Goal: Transaction & Acquisition: Purchase product/service

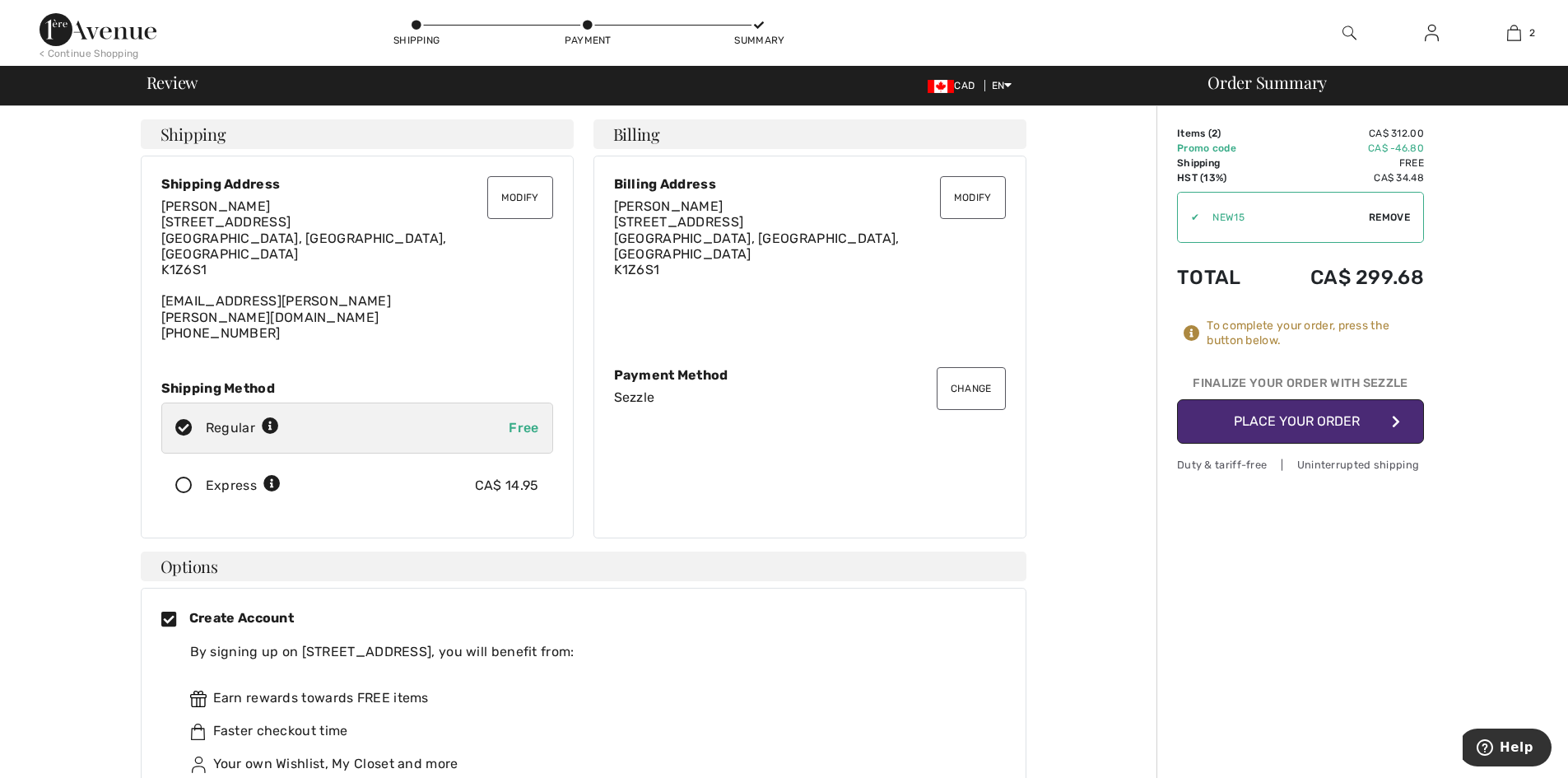
click at [1229, 422] on button "Place Your Order" at bounding box center [1300, 422] width 247 height 45
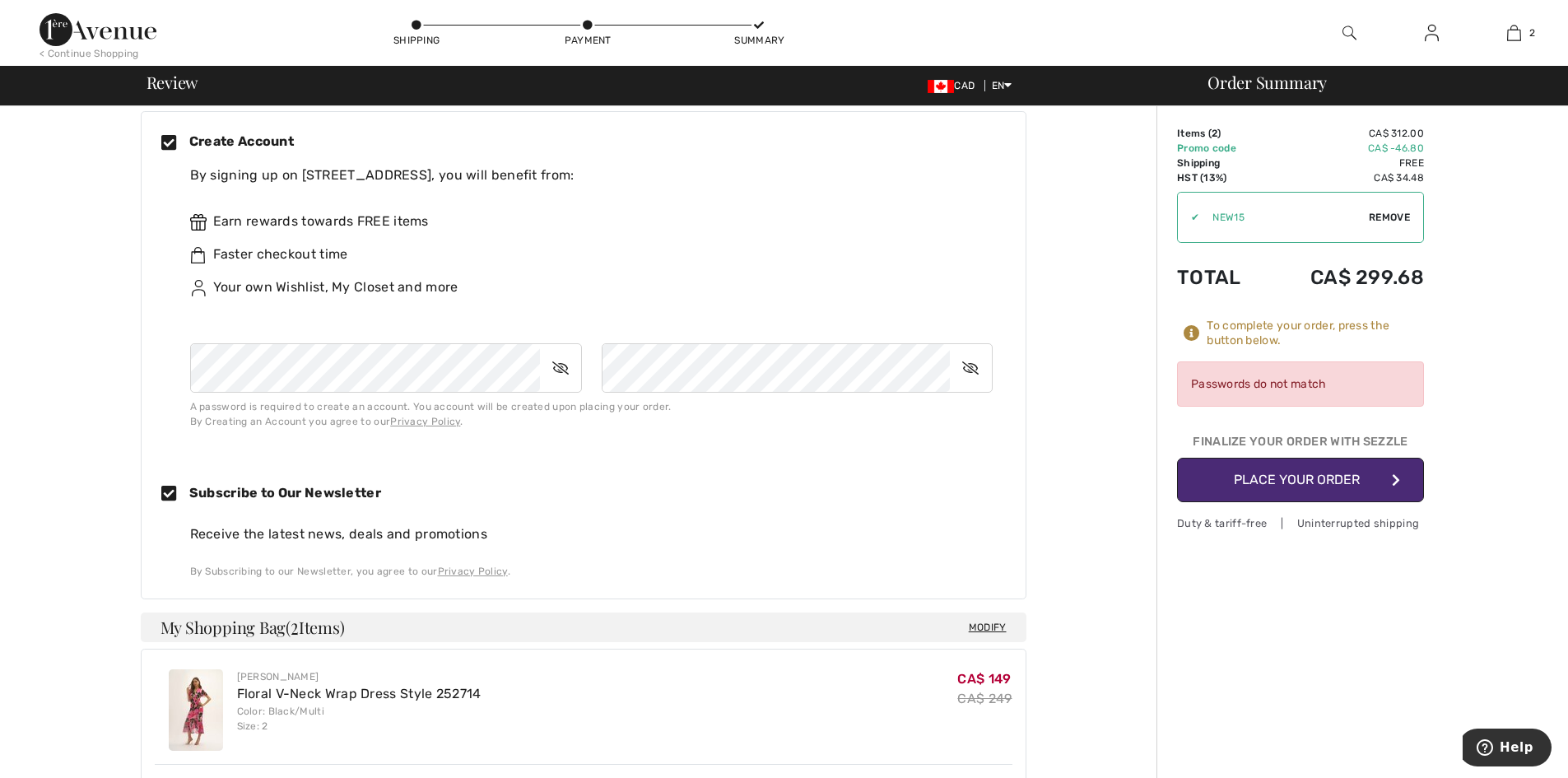
scroll to position [494, 0]
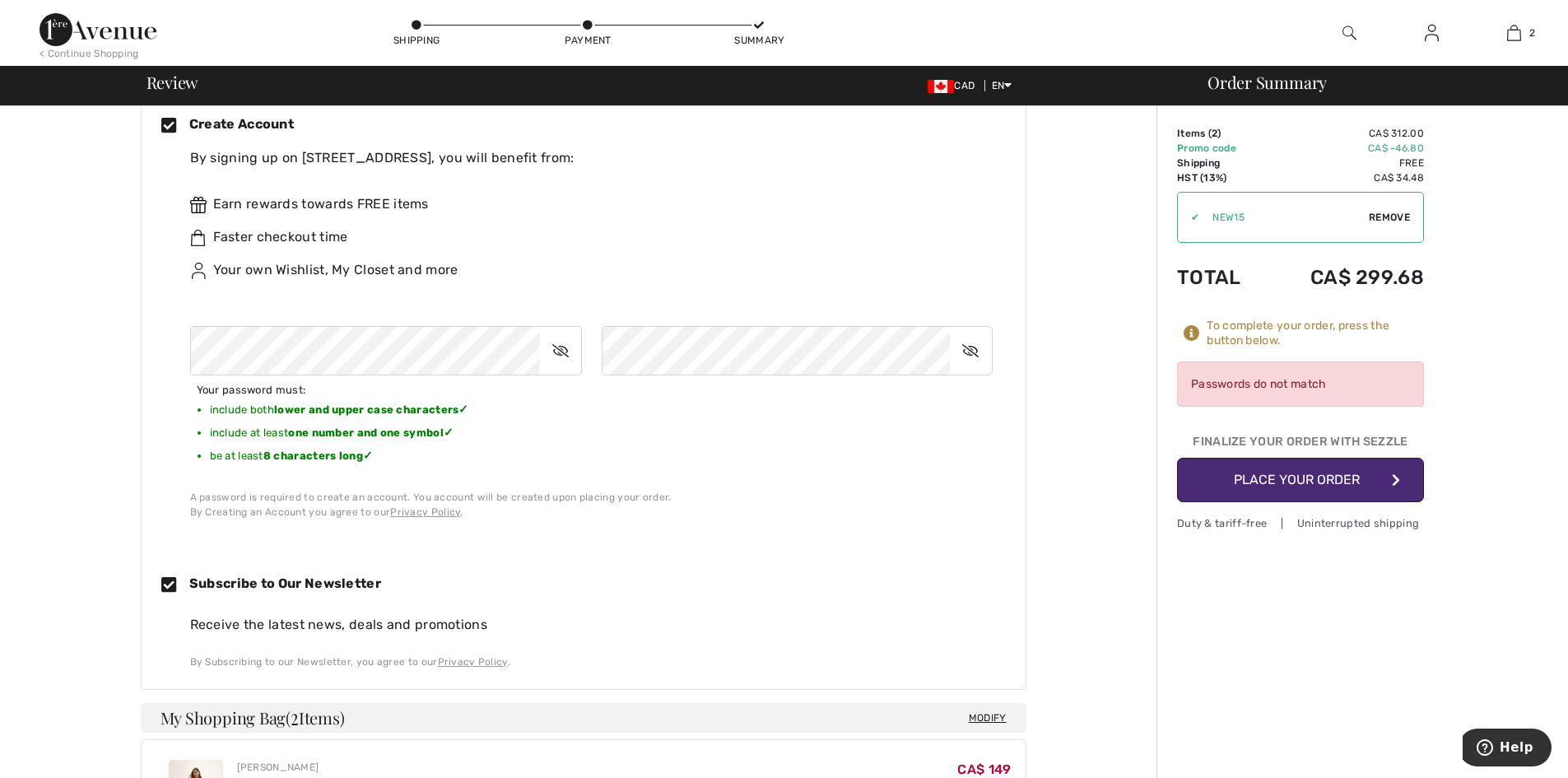
click at [1212, 485] on button "Place Your Order" at bounding box center [1300, 480] width 247 height 45
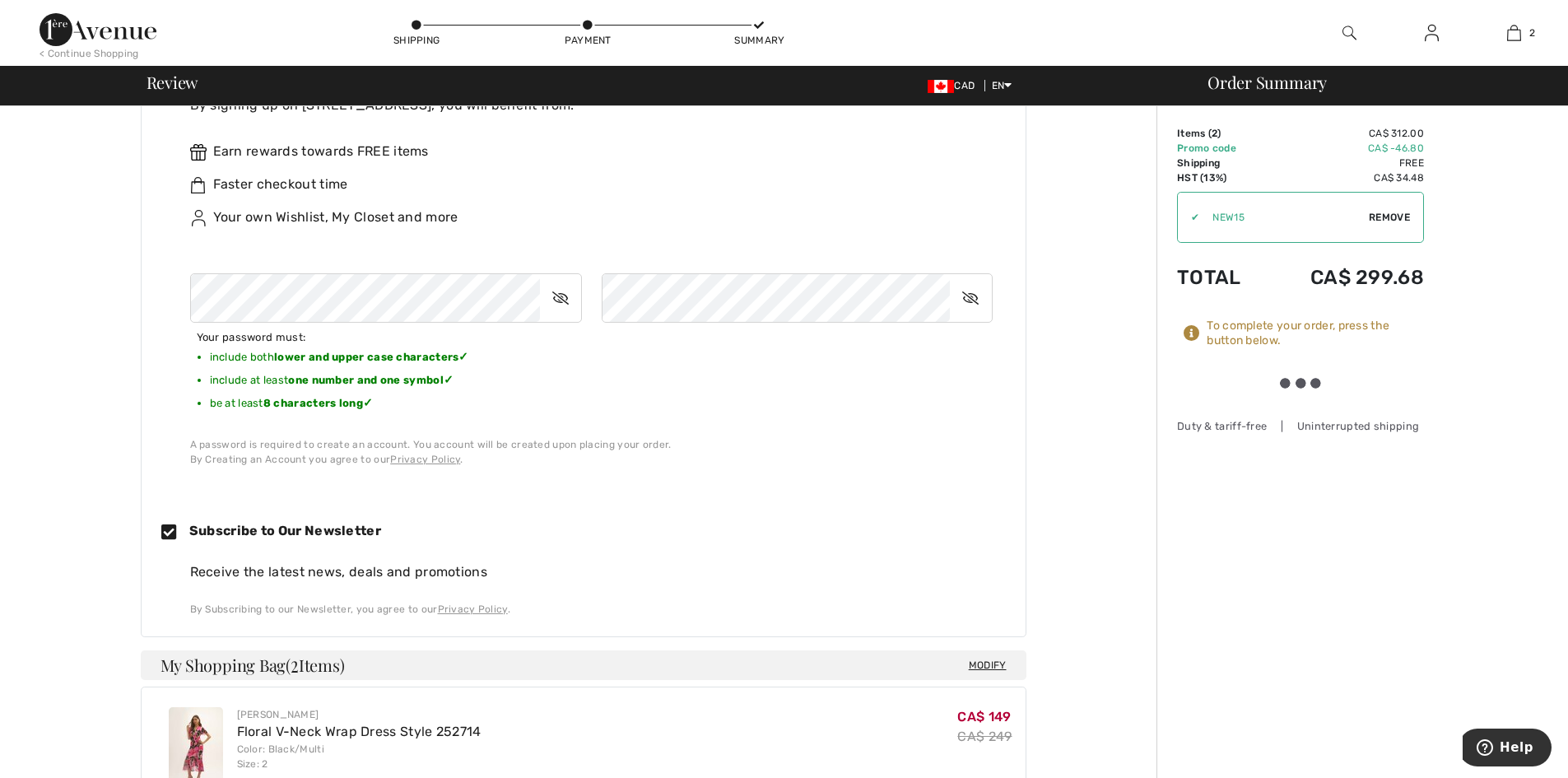
scroll to position [576, 0]
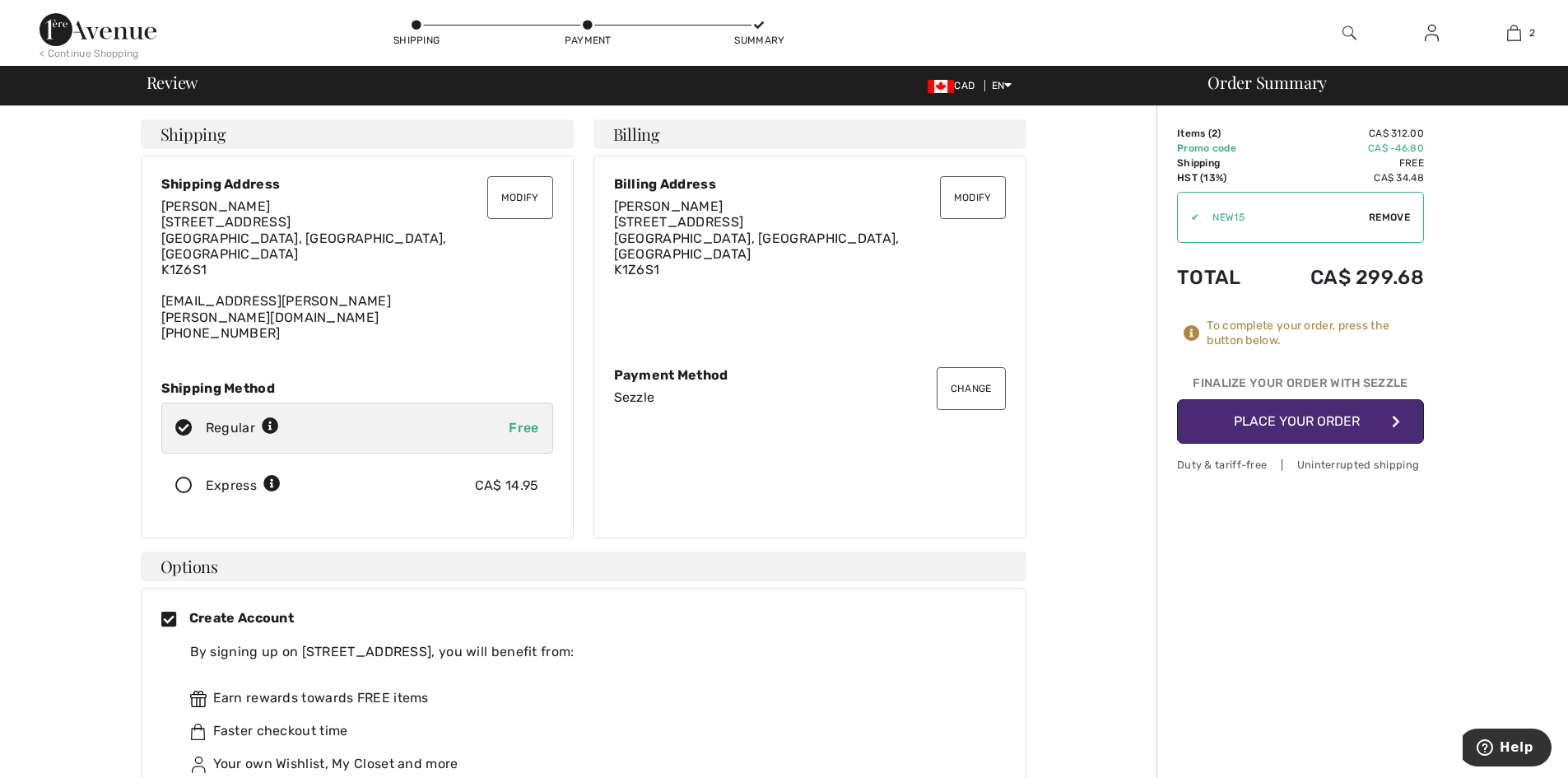
click at [951, 367] on button "Change" at bounding box center [971, 389] width 69 height 43
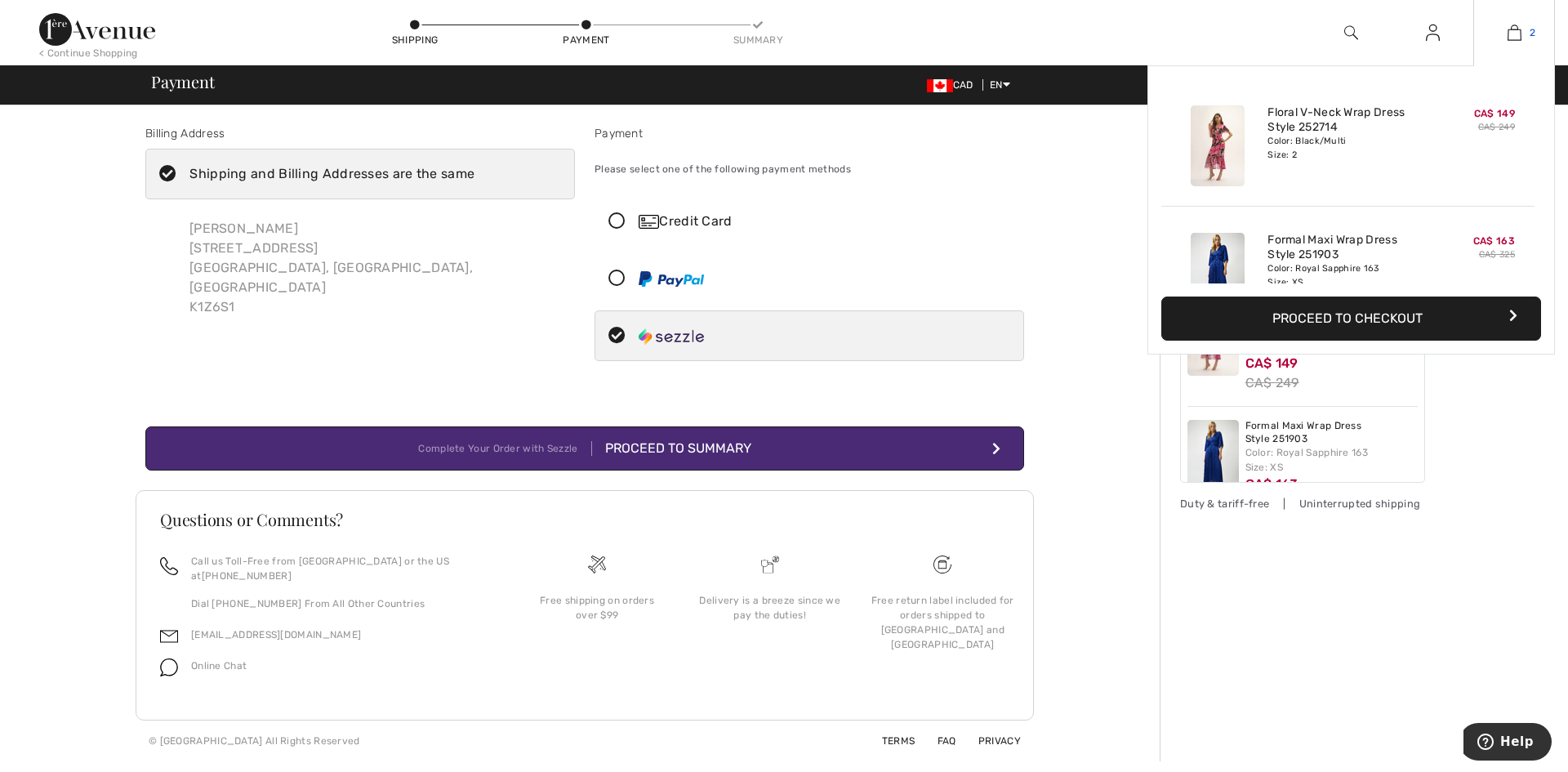
click at [1518, 30] on img at bounding box center [1514, 33] width 14 height 20
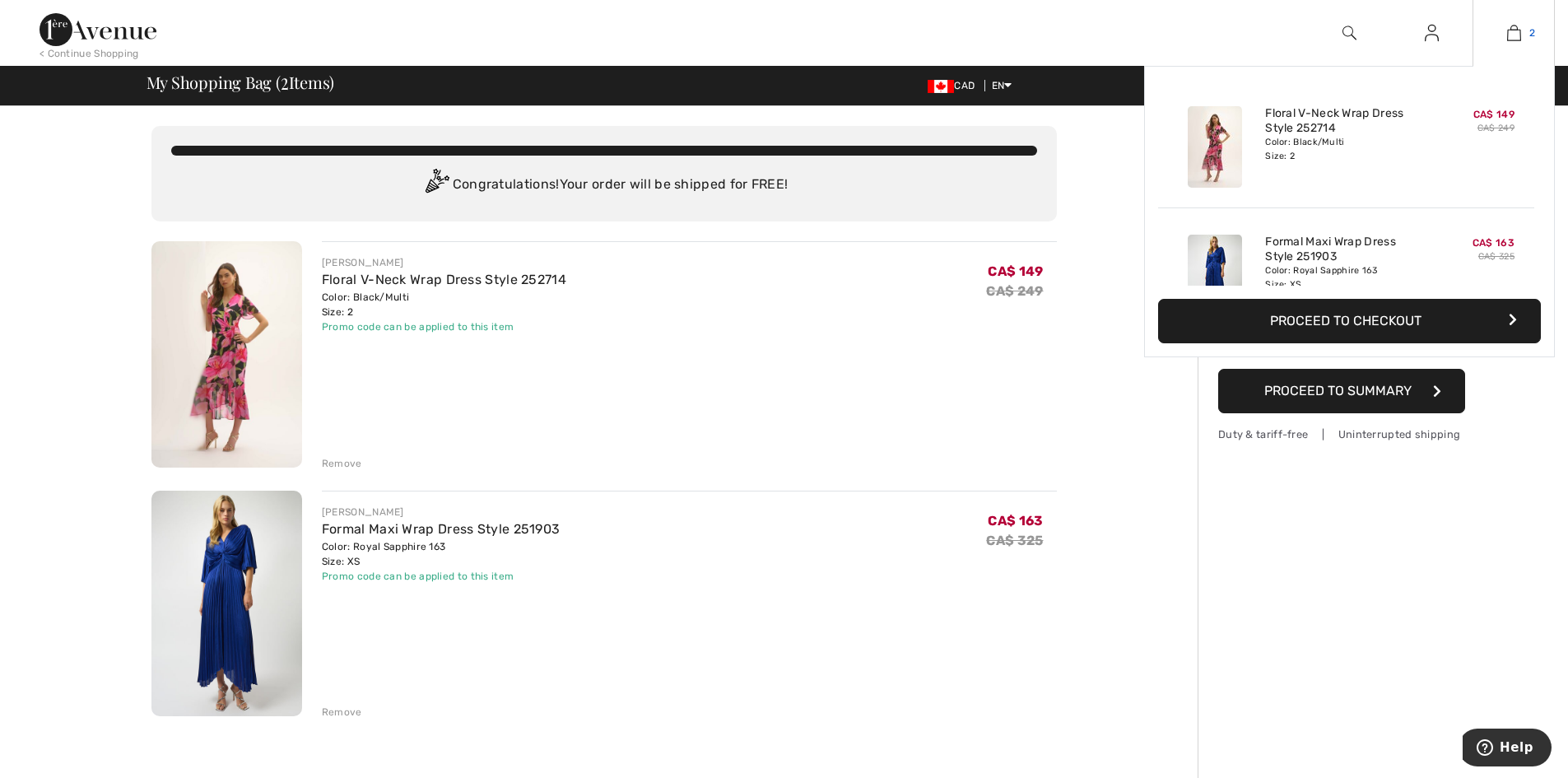
click at [1505, 32] on link "2" at bounding box center [1513, 33] width 81 height 20
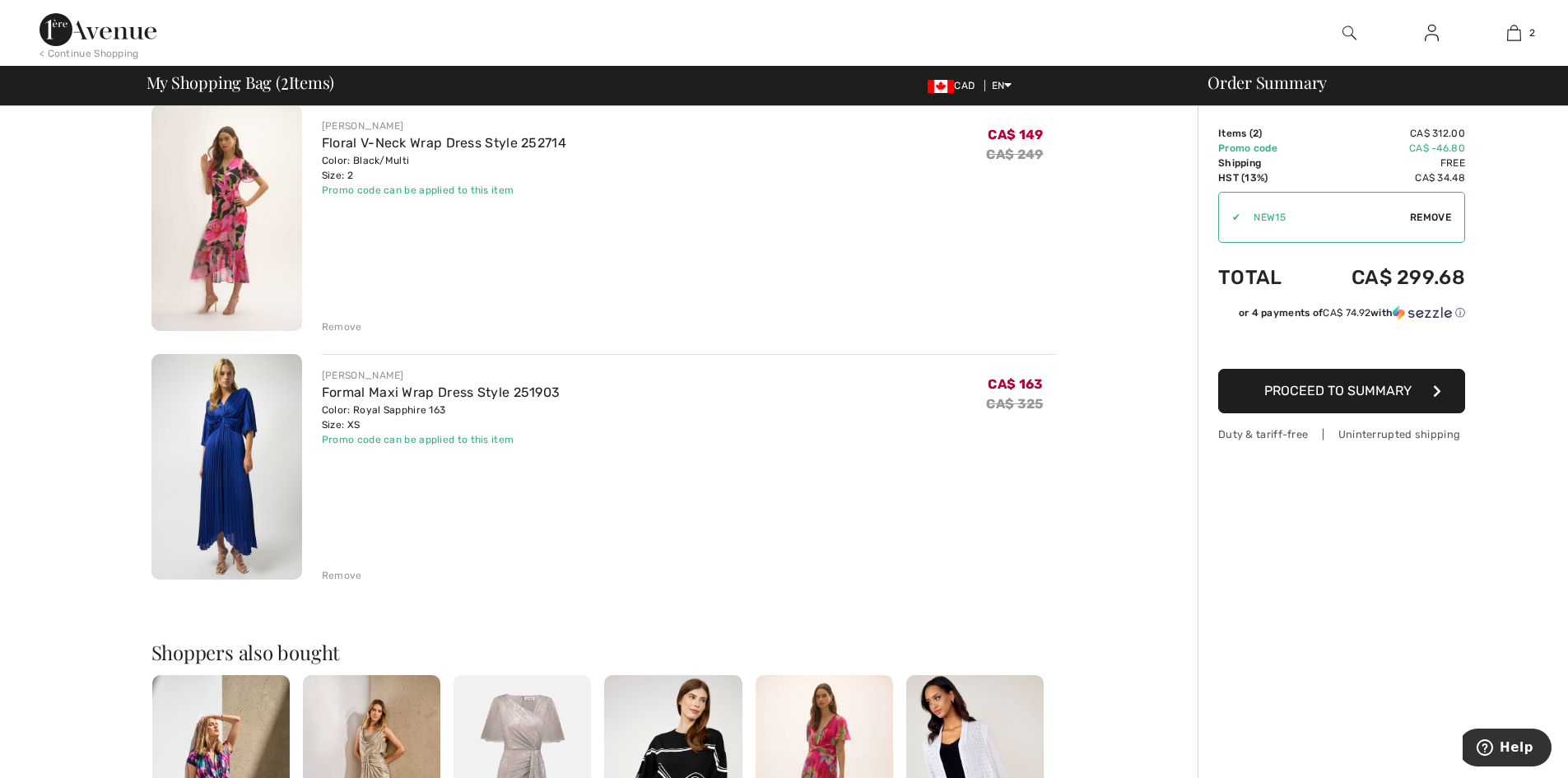
scroll to position [247, 0]
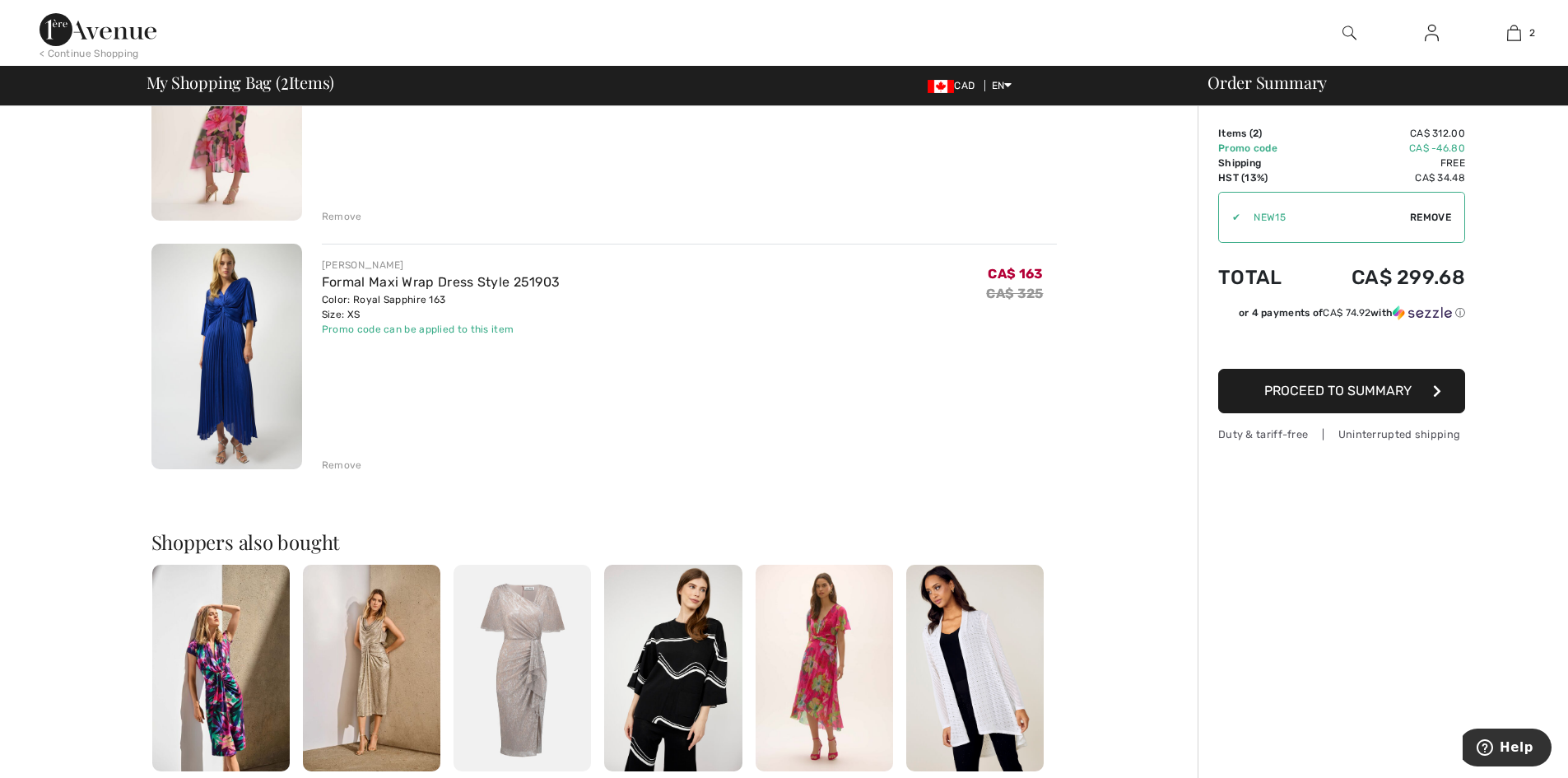
click at [348, 469] on div "Remove" at bounding box center [341, 465] width 41 height 15
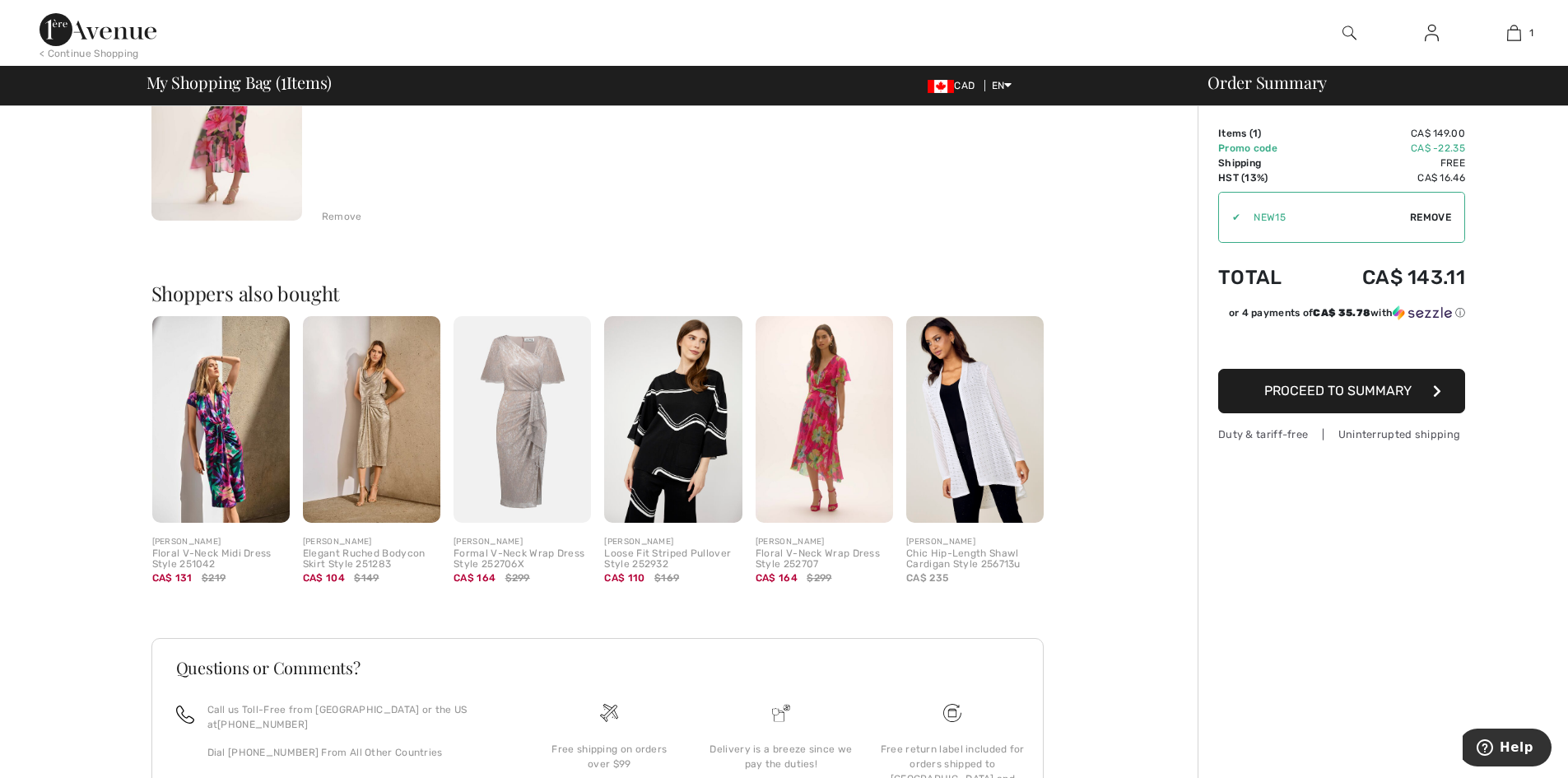
click at [334, 213] on div "Remove" at bounding box center [341, 217] width 41 height 15
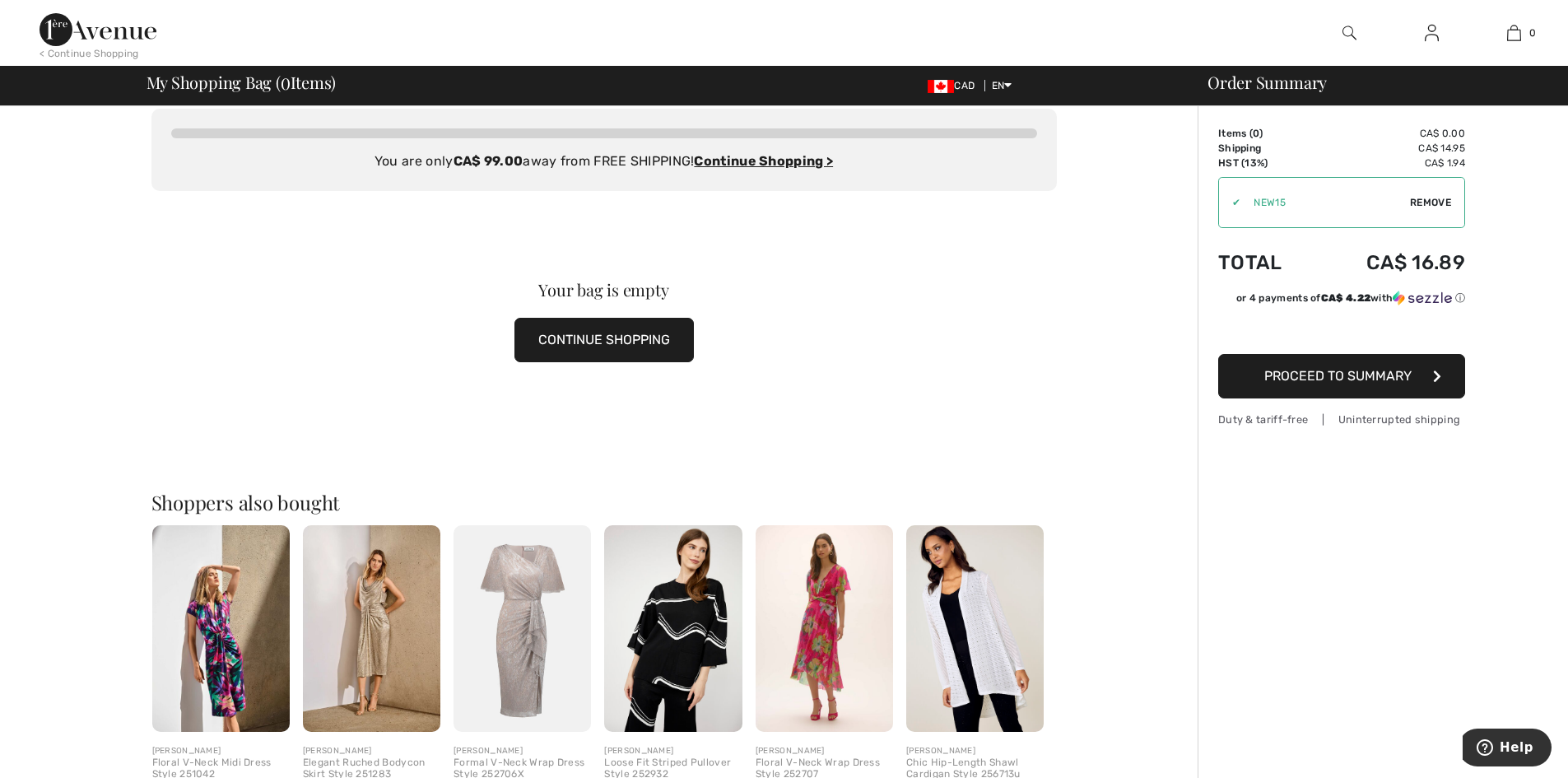
scroll to position [0, 0]
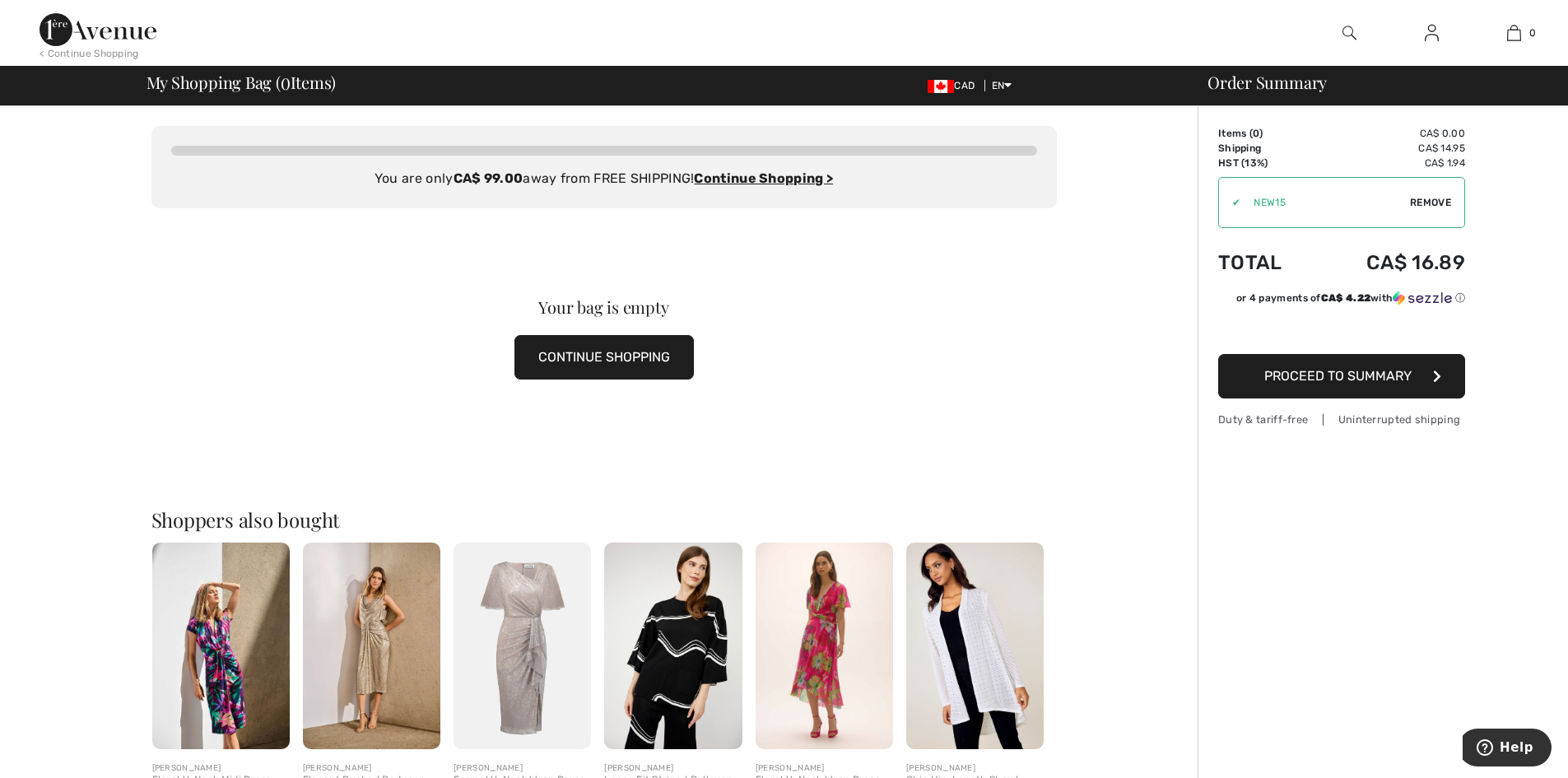
click at [102, 37] on img at bounding box center [98, 30] width 117 height 33
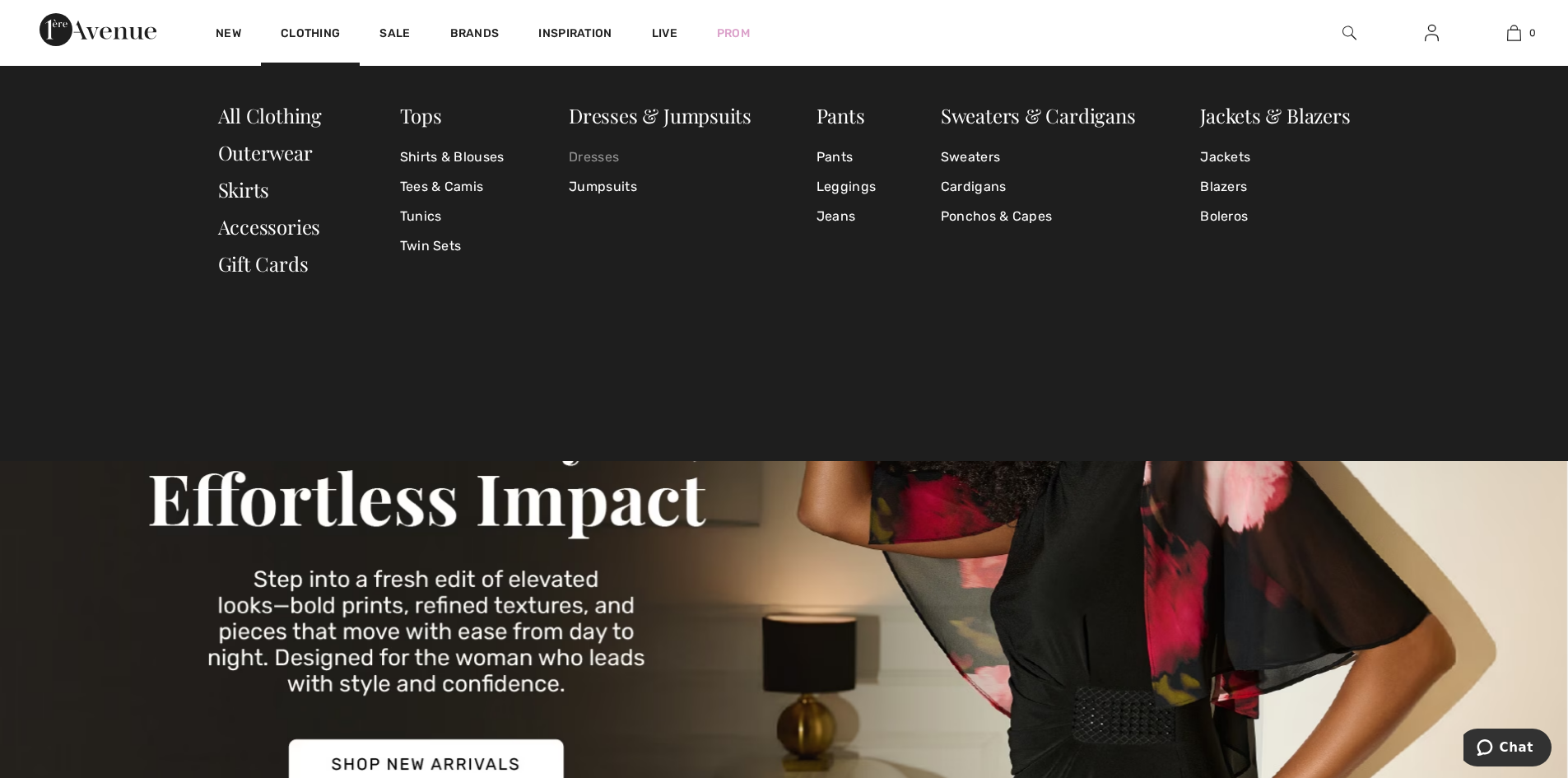
click at [603, 153] on link "Dresses" at bounding box center [660, 157] width 183 height 30
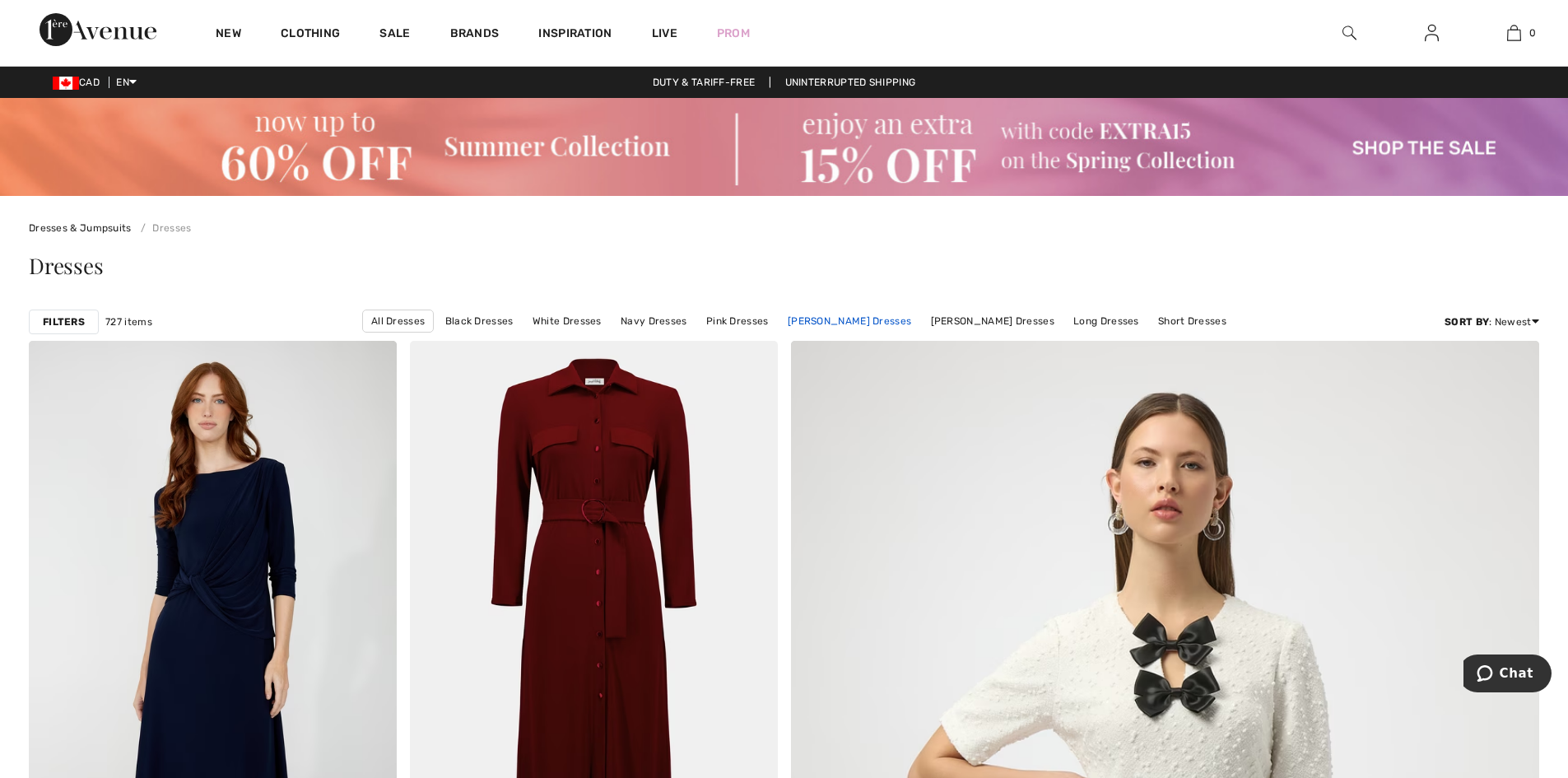
click at [826, 315] on link "[PERSON_NAME] Dresses" at bounding box center [849, 321] width 140 height 21
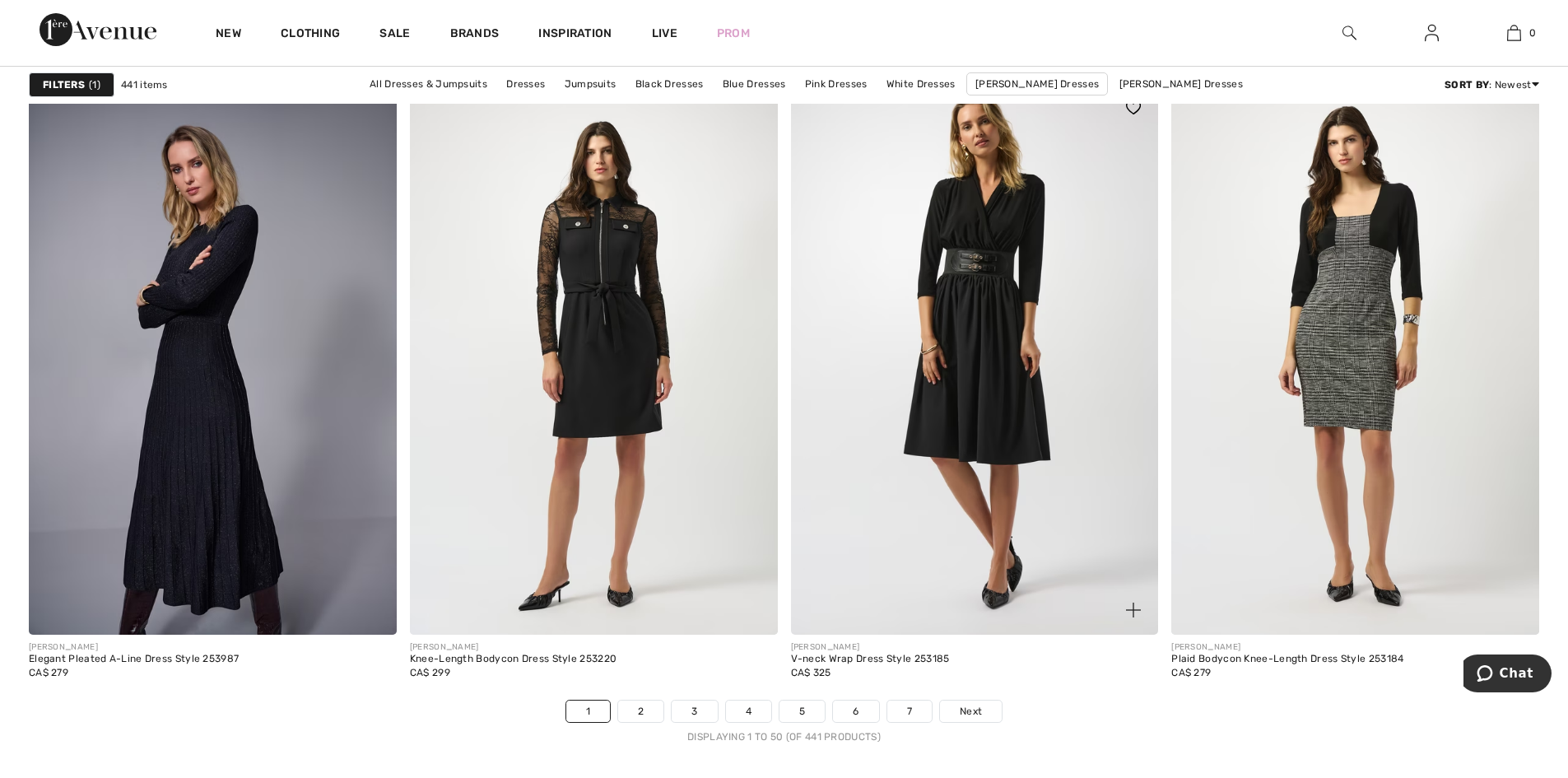
scroll to position [9220, 0]
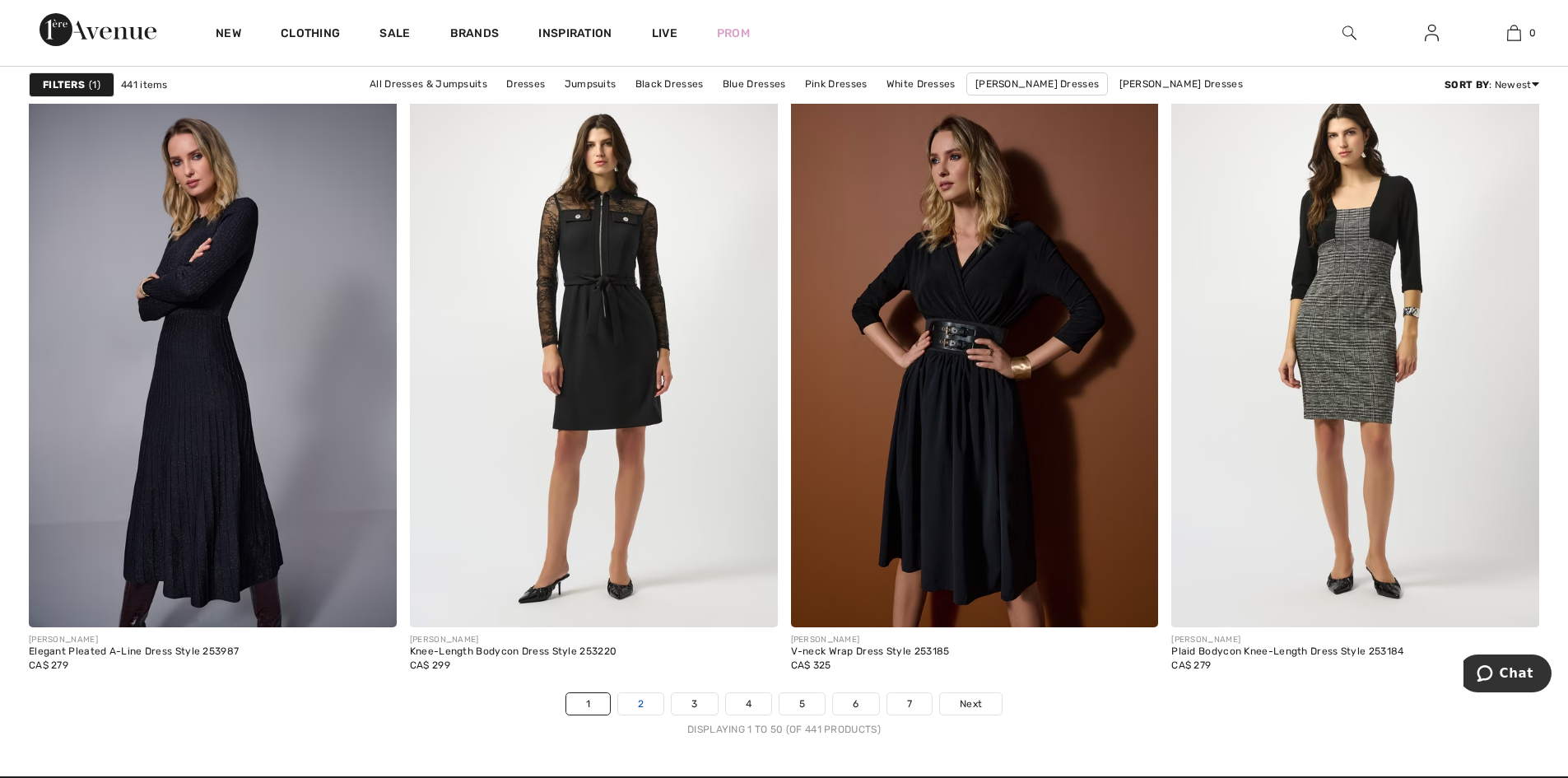
click at [646, 696] on link "2" at bounding box center [641, 704] width 45 height 21
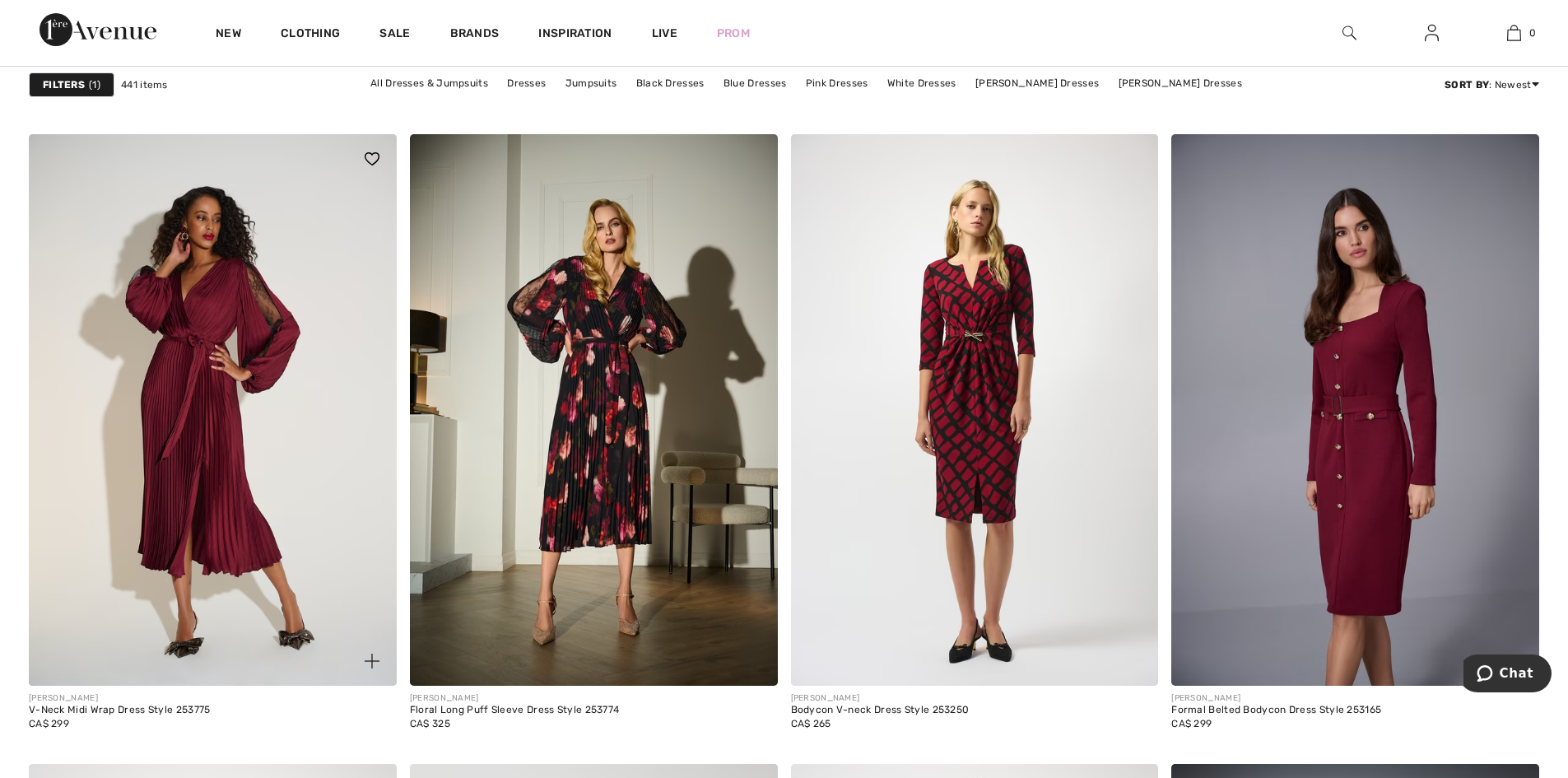
scroll to position [3046, 0]
